Goal: Task Accomplishment & Management: Use online tool/utility

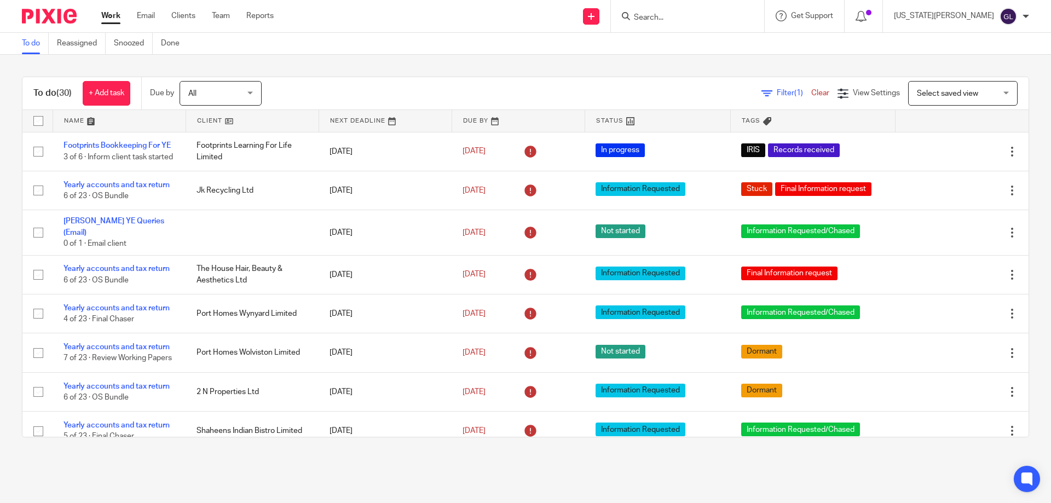
click at [721, 19] on input "Search" at bounding box center [682, 18] width 99 height 10
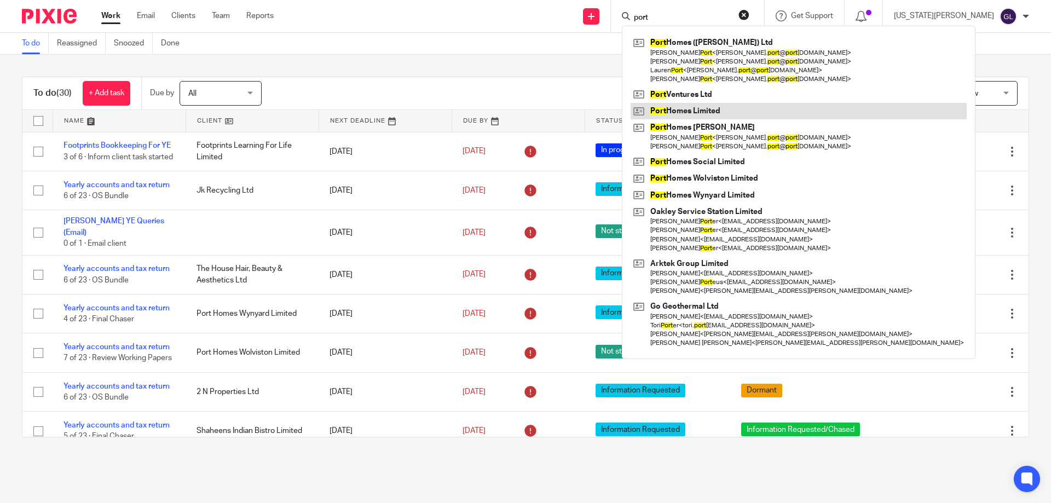
type input "port"
click at [763, 109] on link at bounding box center [799, 111] width 336 height 16
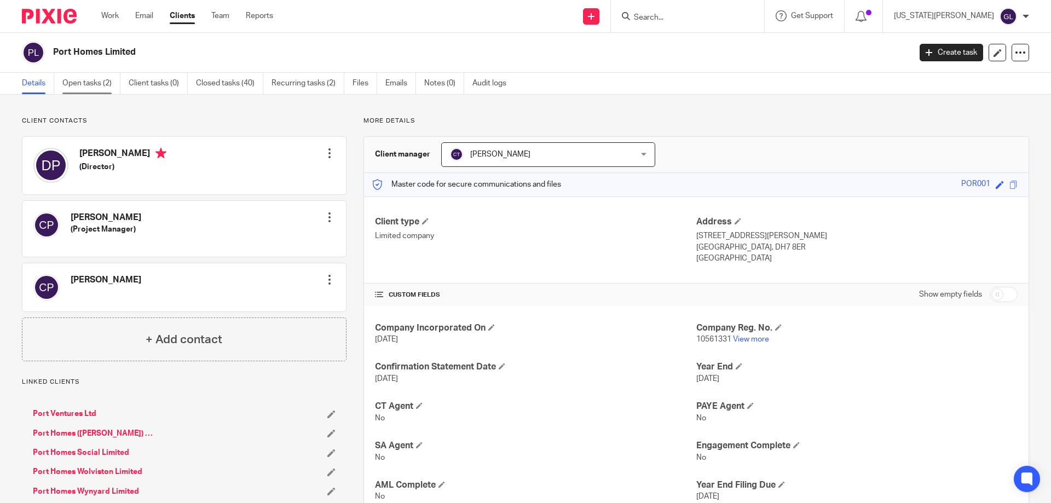
click at [91, 80] on link "Open tasks (2)" at bounding box center [91, 83] width 58 height 21
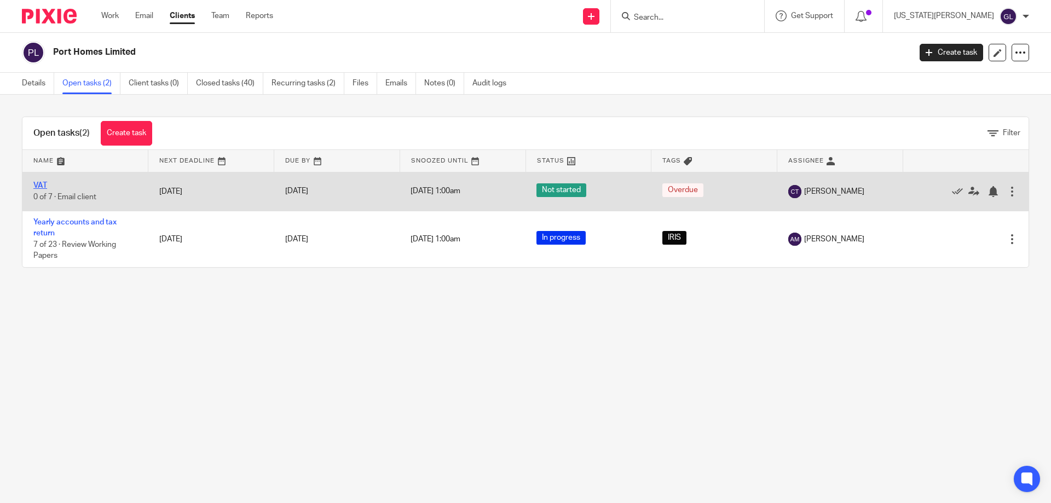
click at [34, 185] on link "VAT" at bounding box center [40, 186] width 14 height 8
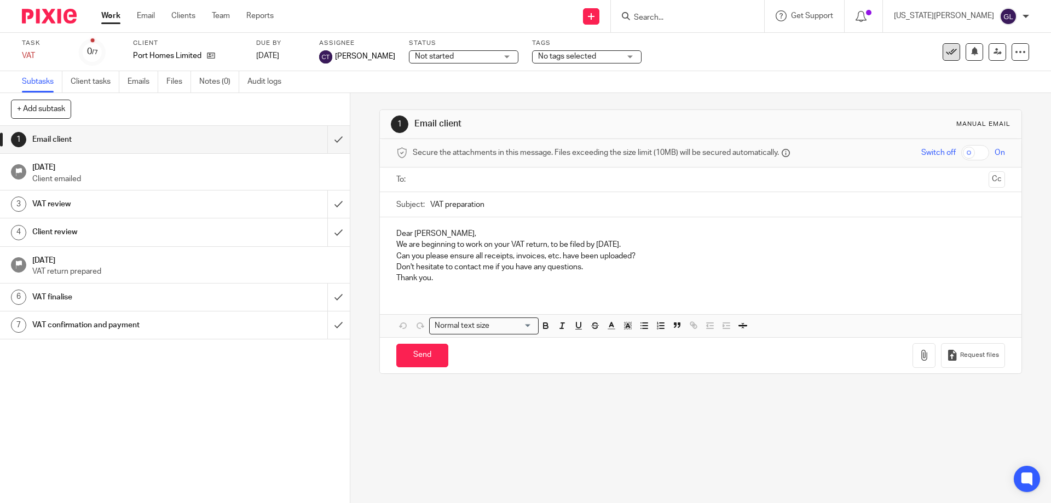
click at [946, 55] on icon at bounding box center [951, 52] width 11 height 11
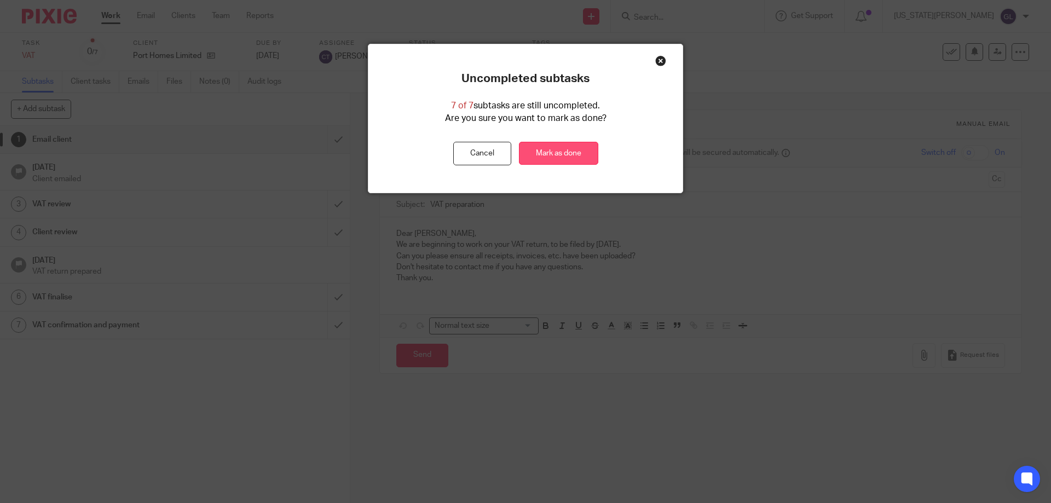
click at [550, 157] on link "Mark as done" at bounding box center [558, 154] width 79 height 24
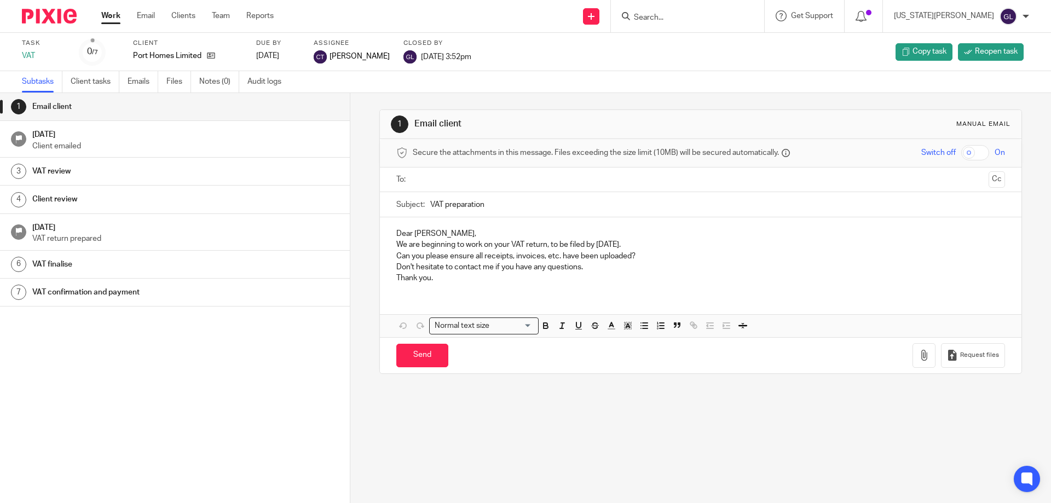
click at [114, 19] on link "Work" at bounding box center [110, 15] width 19 height 11
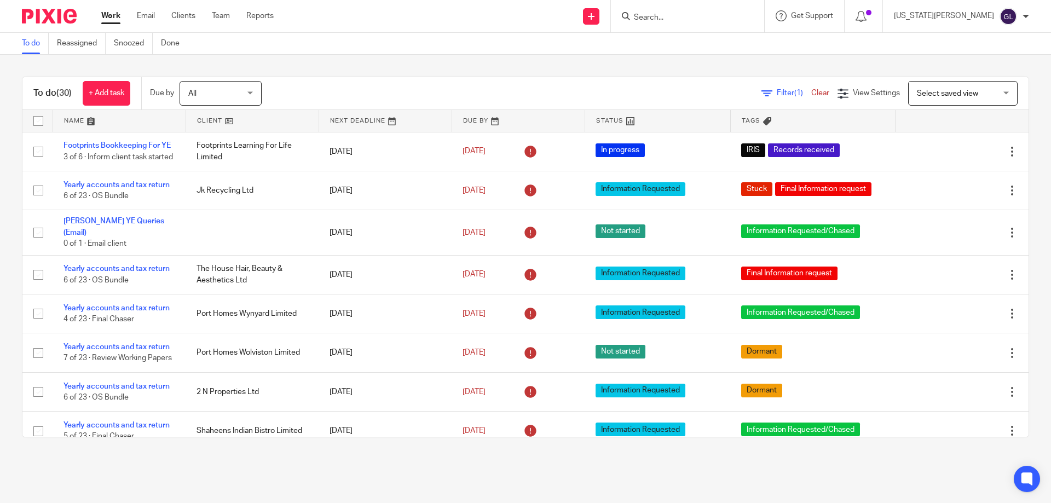
click at [719, 31] on div at bounding box center [687, 16] width 153 height 32
click at [699, 26] on div at bounding box center [687, 16] width 153 height 32
click at [700, 14] on input "Search" at bounding box center [682, 18] width 99 height 10
type input "mft"
click at [729, 50] on link at bounding box center [728, 46] width 195 height 25
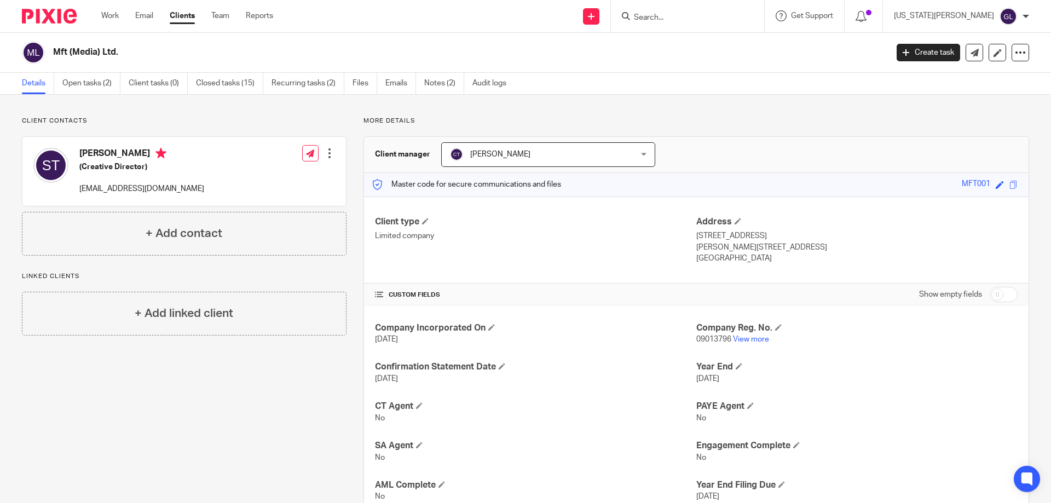
scroll to position [77, 0]
